Goal: Navigation & Orientation: Find specific page/section

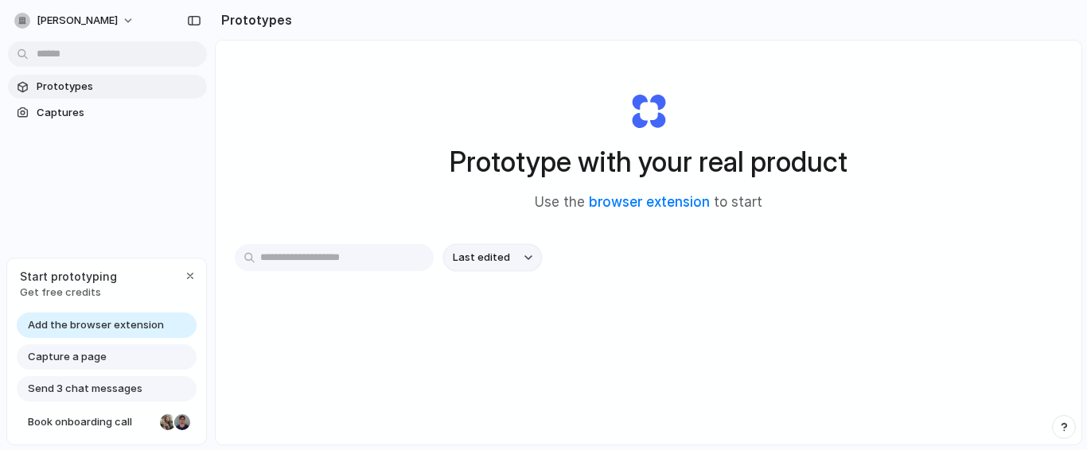
click at [500, 260] on span "Last edited" at bounding box center [481, 258] width 57 height 16
click at [70, 118] on span "Captures" at bounding box center [119, 113] width 164 height 16
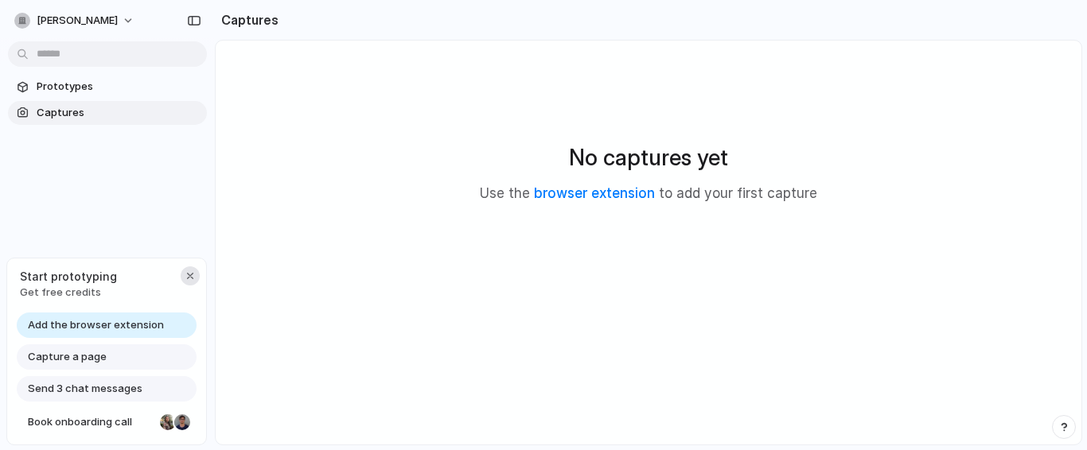
click at [188, 276] on div "button" at bounding box center [190, 276] width 13 height 13
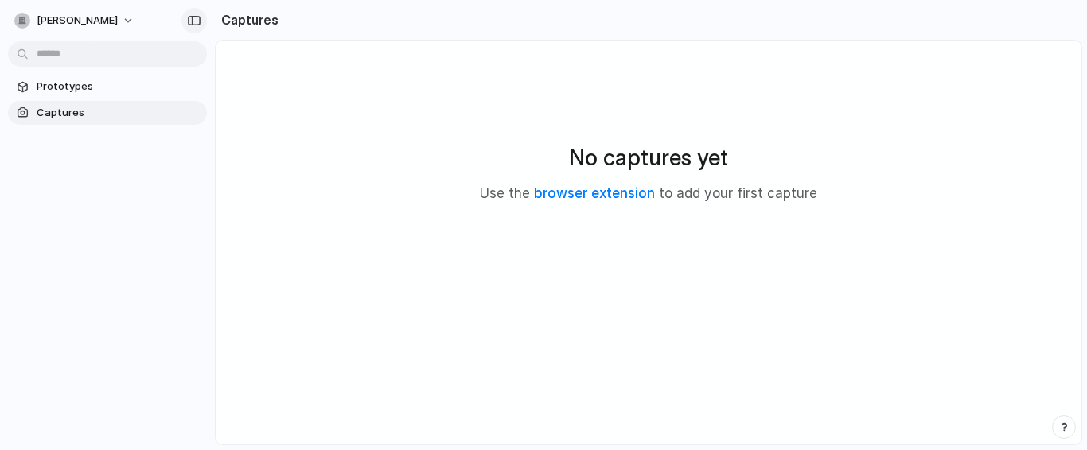
click at [185, 17] on button "button" at bounding box center [193, 20] width 25 height 25
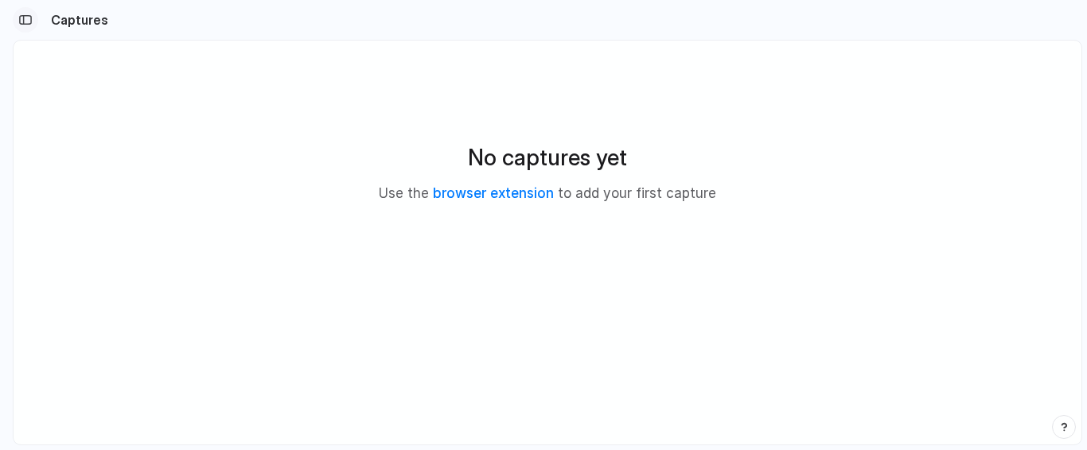
click at [23, 20] on div "button" at bounding box center [25, 19] width 14 height 11
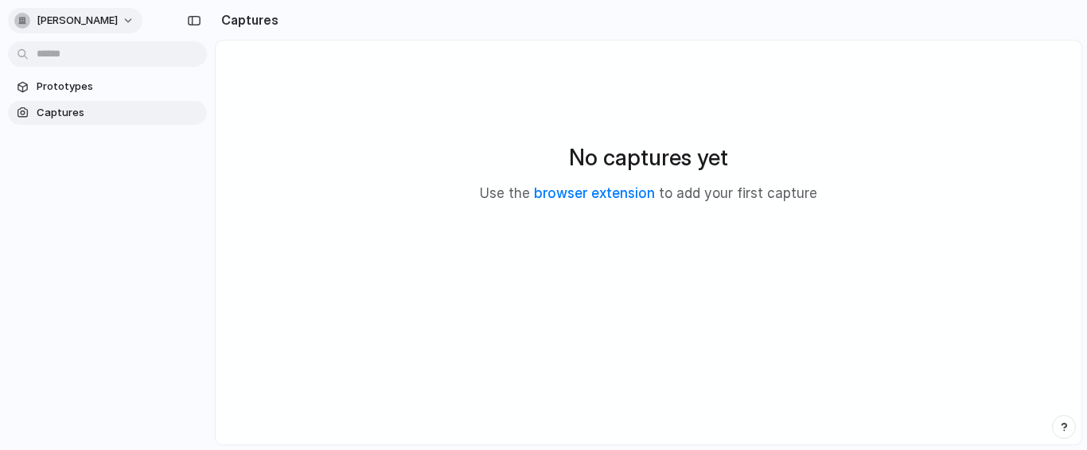
click at [35, 18] on div "[PERSON_NAME]" at bounding box center [65, 21] width 103 height 16
